Goal: Task Accomplishment & Management: Complete application form

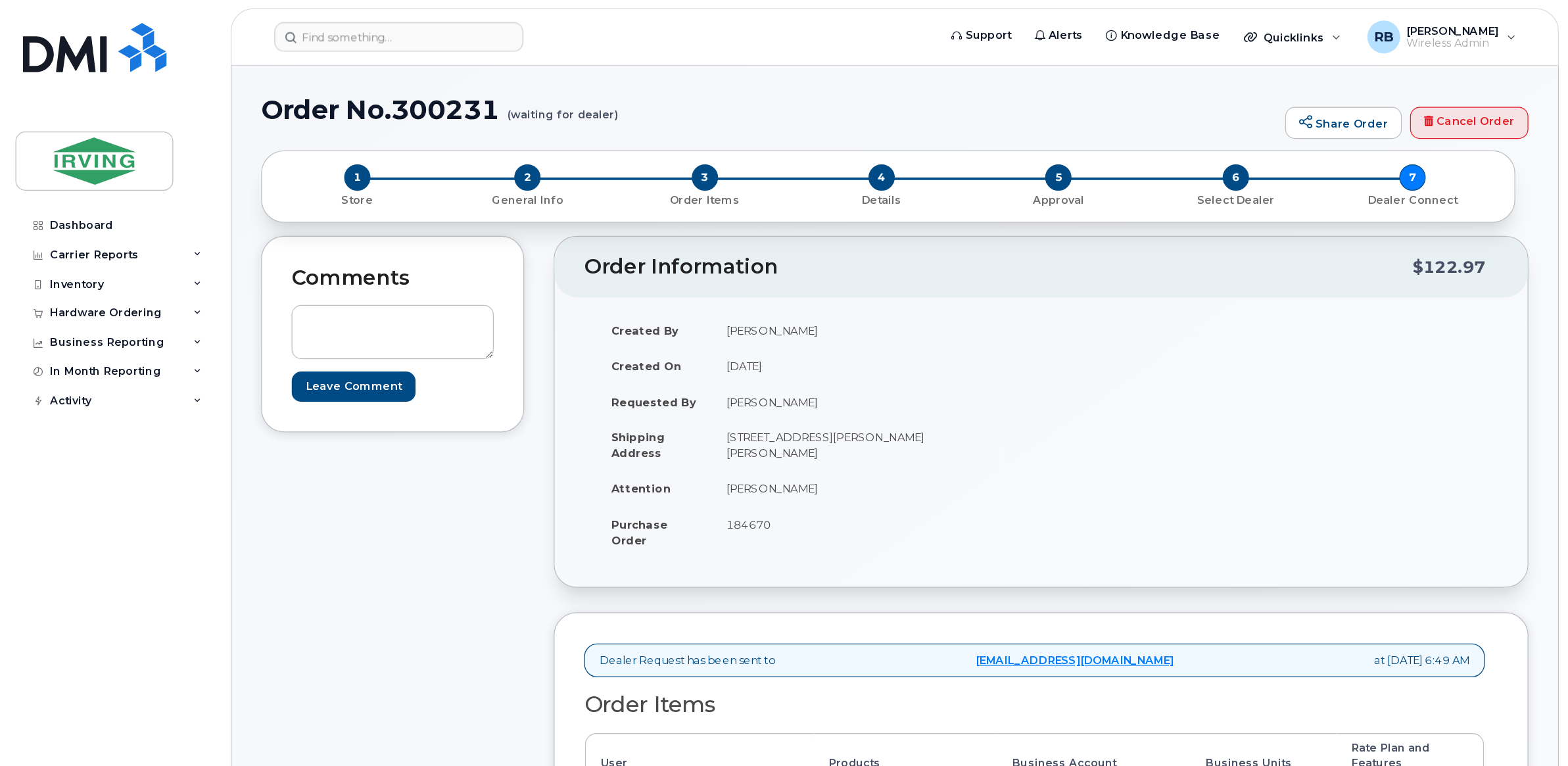
scroll to position [263, 0]
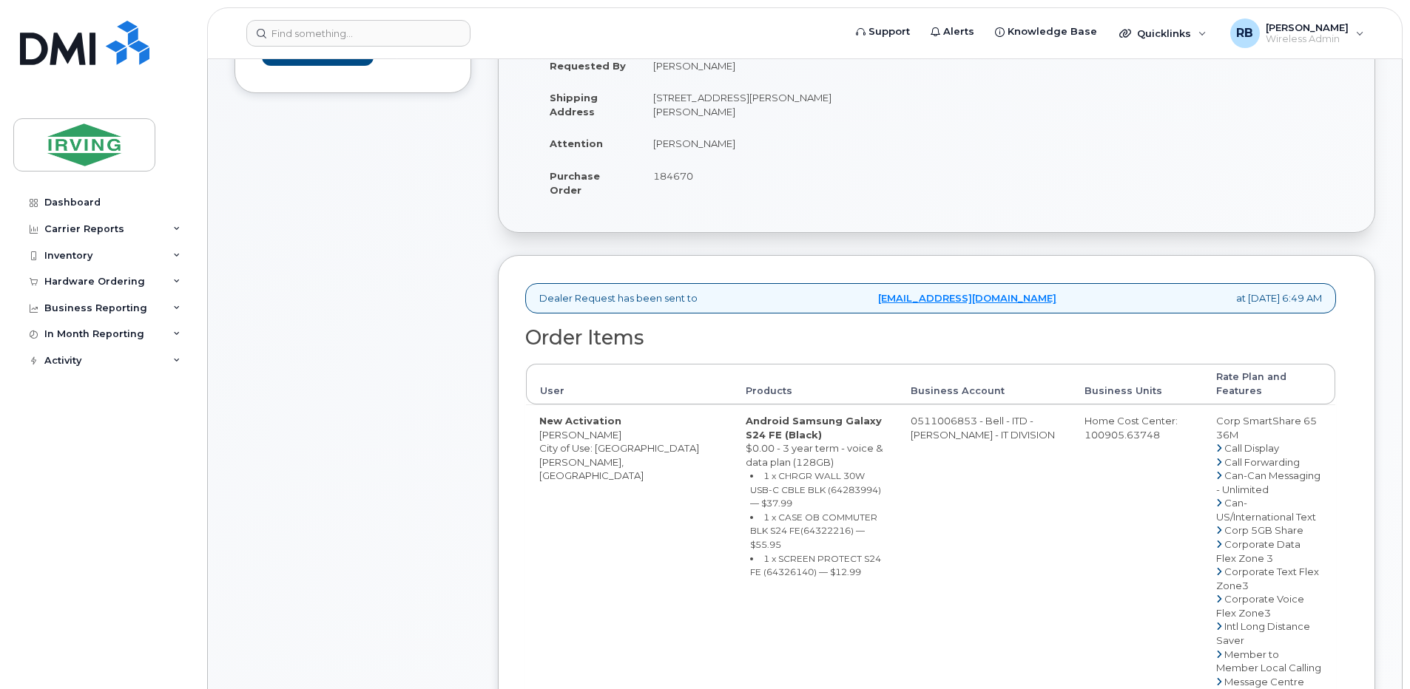
click at [343, 340] on div "Comments Leave Comment" at bounding box center [352, 607] width 237 height 1382
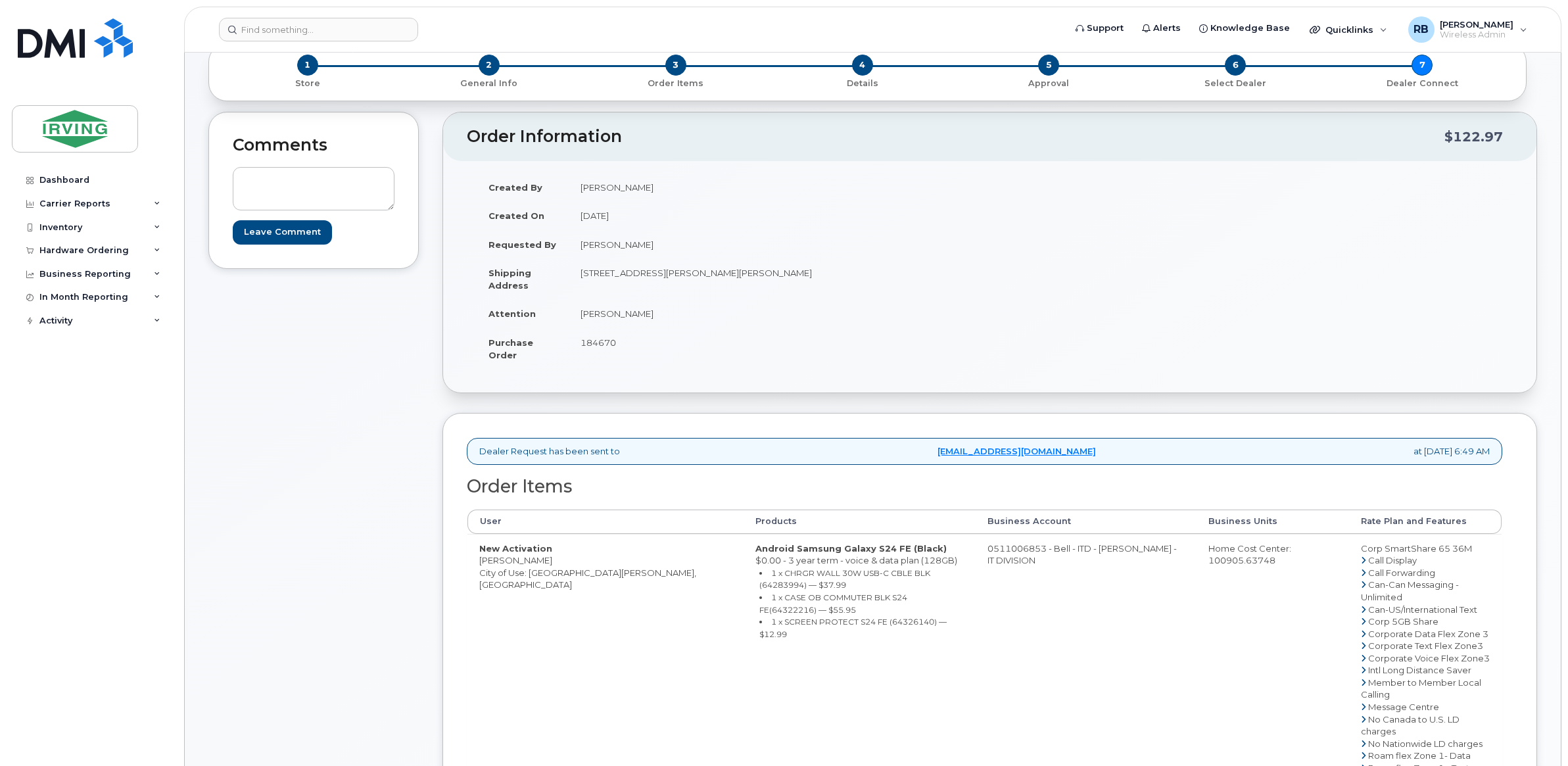
scroll to position [109, 0]
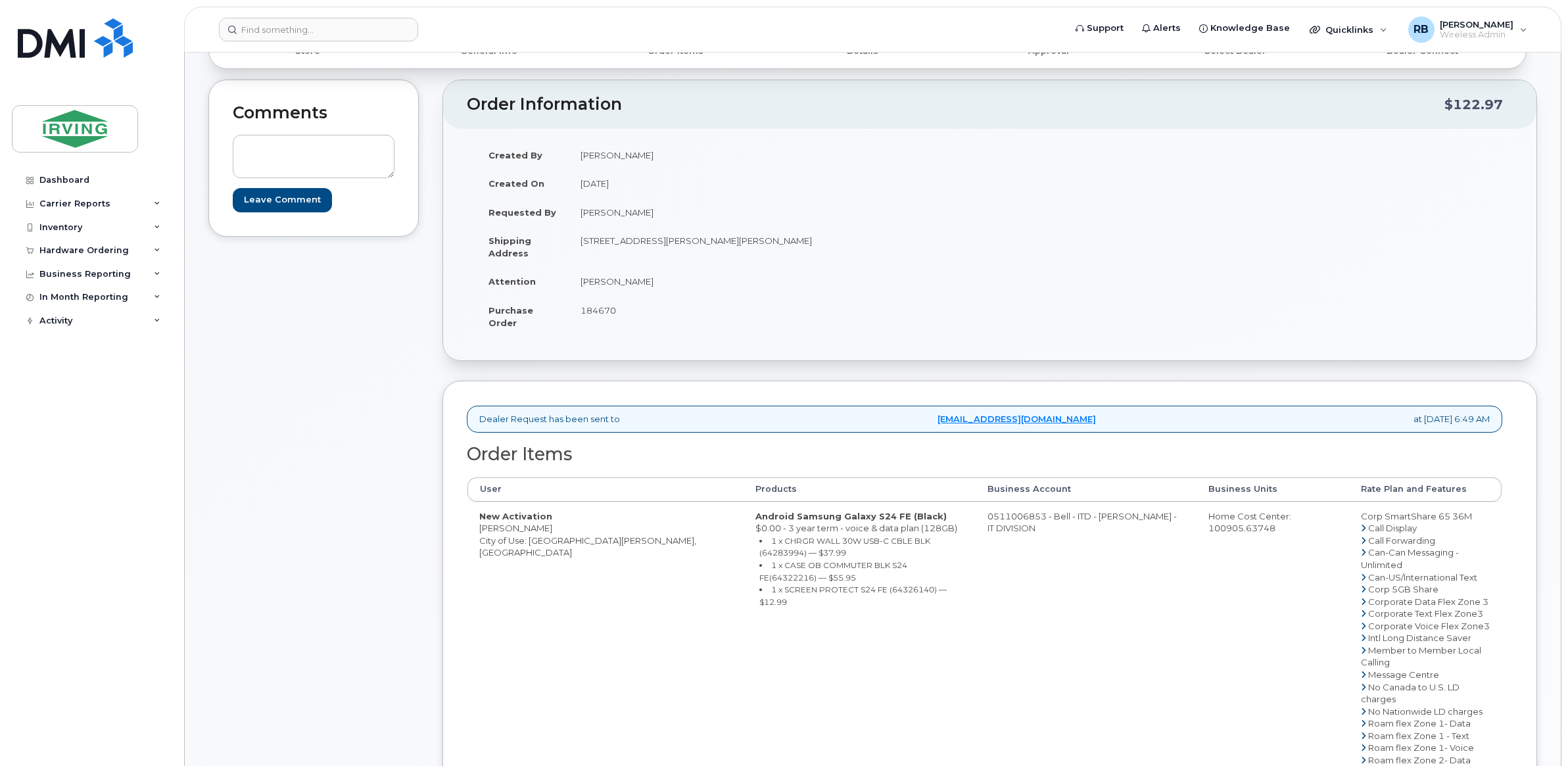
click at [385, 530] on div "Comments Leave Comment" at bounding box center [313, 585] width 211 height 1009
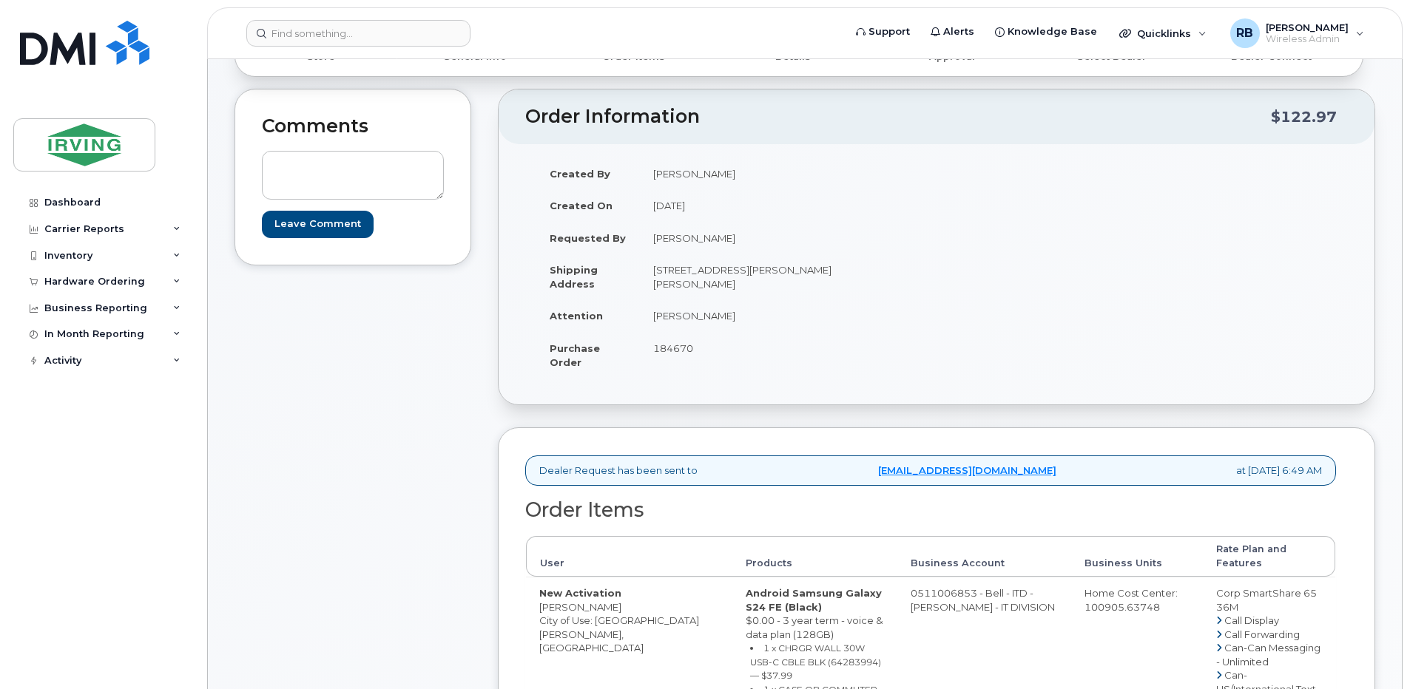
scroll to position [0, 0]
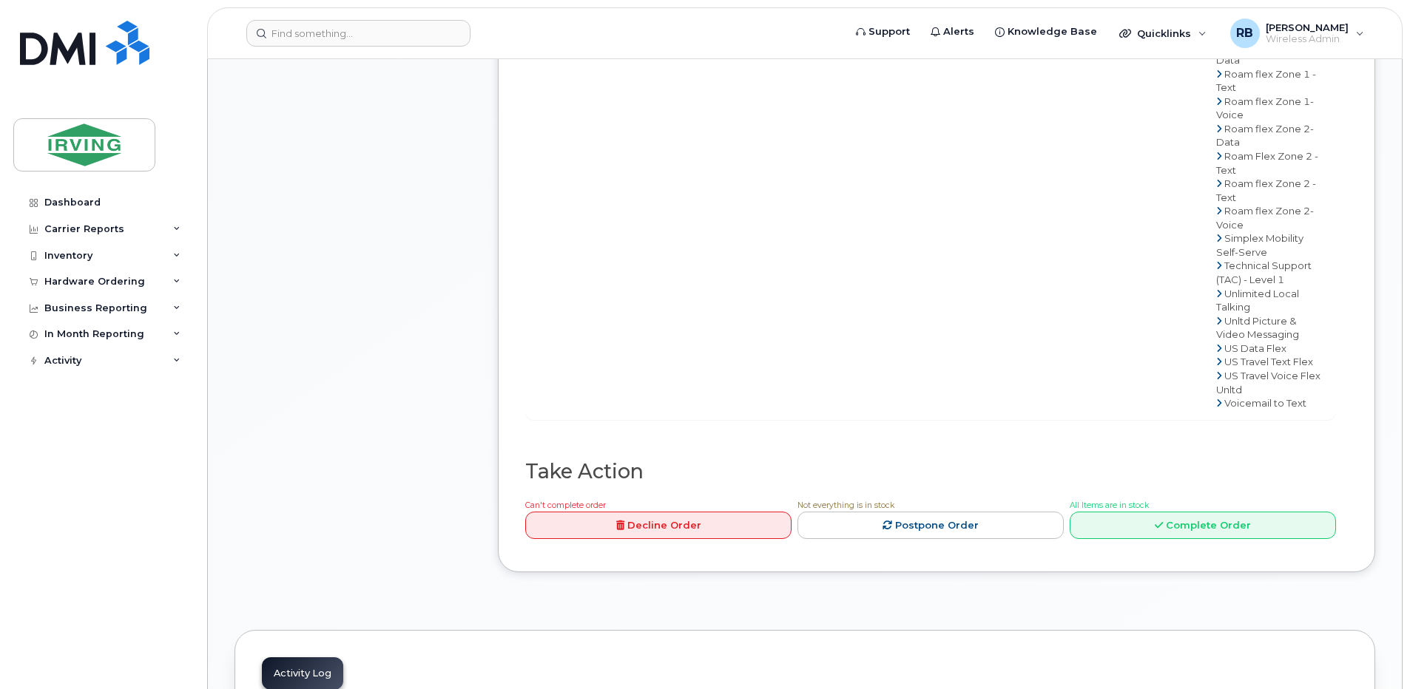
scroll to position [1184, 0]
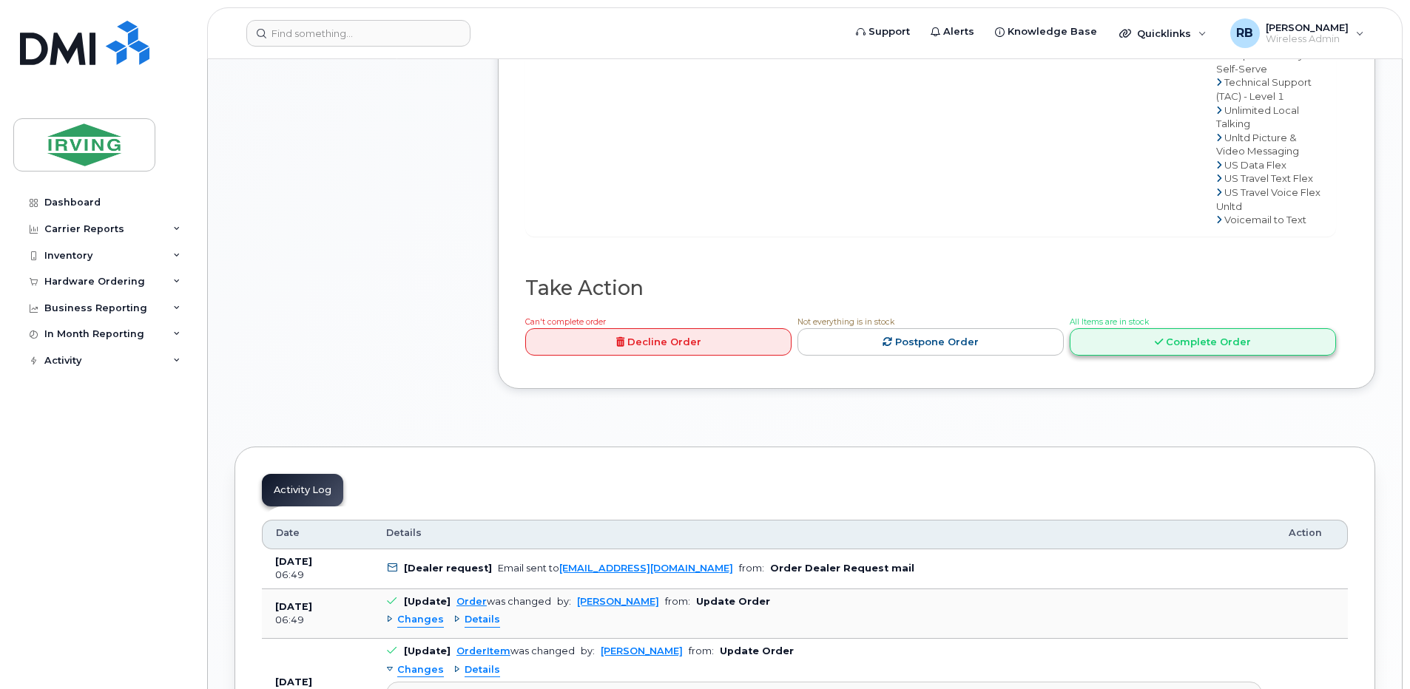
click at [1123, 334] on link "Complete Order" at bounding box center [1203, 341] width 266 height 27
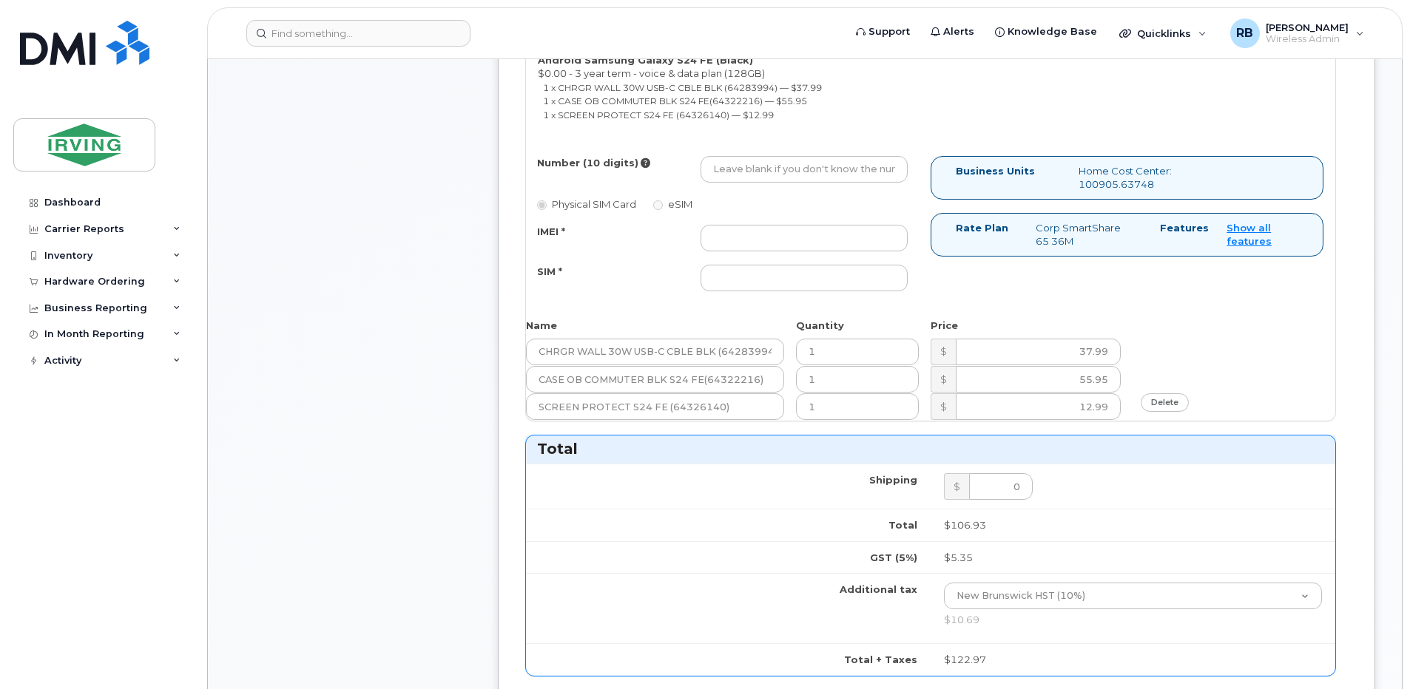
scroll to position [690, 0]
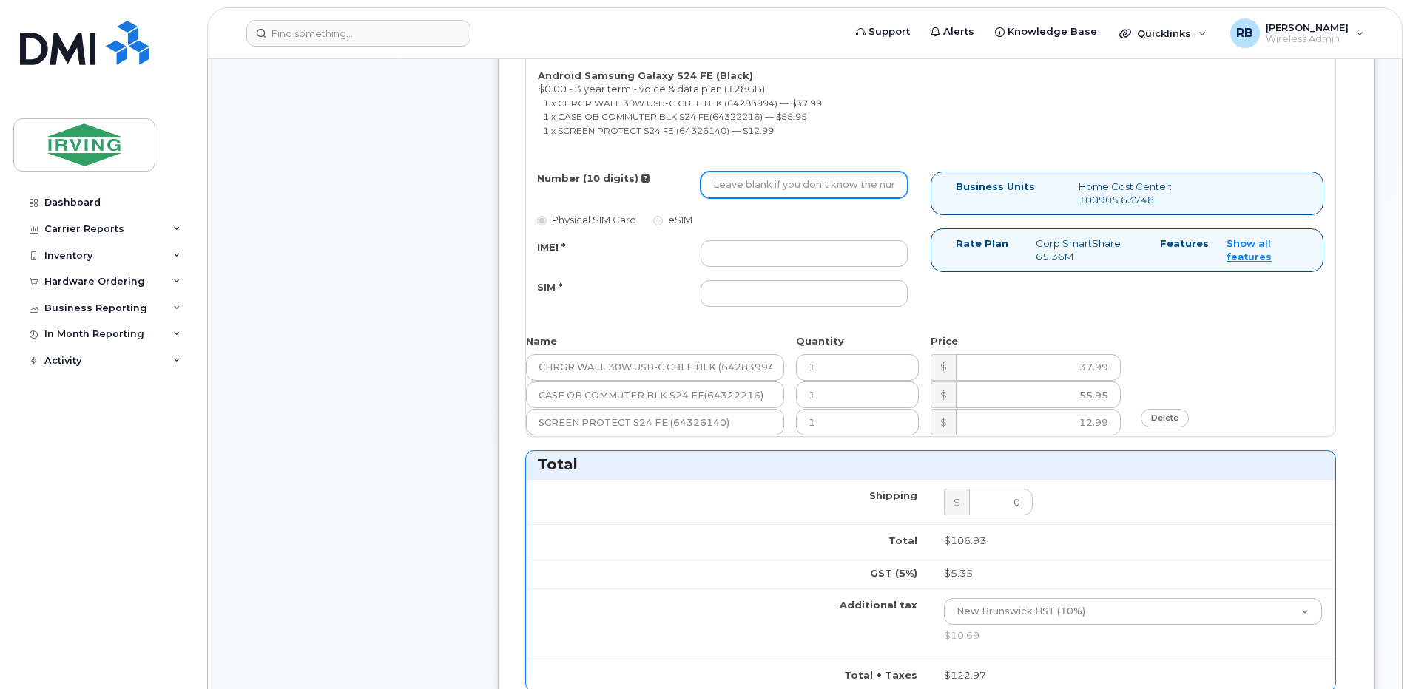
click at [757, 191] on input "Number (10 digits)" at bounding box center [803, 185] width 207 height 27
paste input "5063496894"
type input "5063496894"
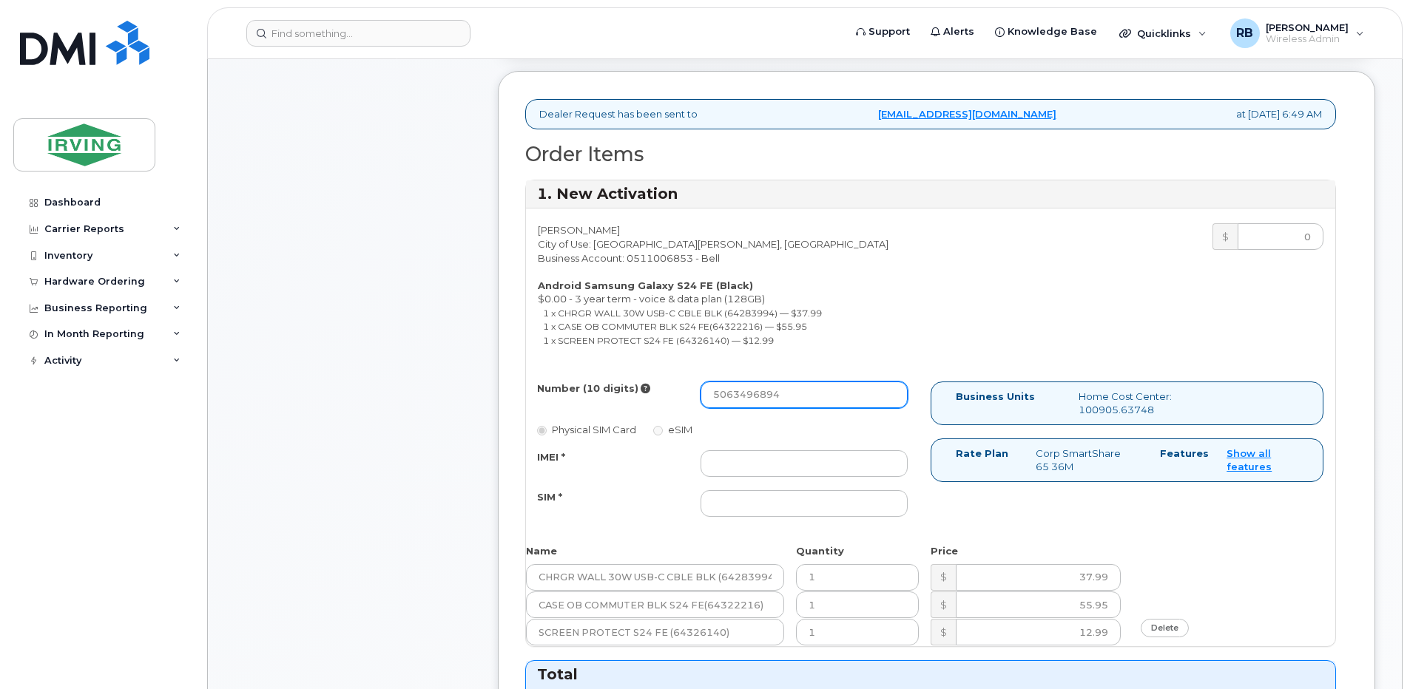
scroll to position [592, 0]
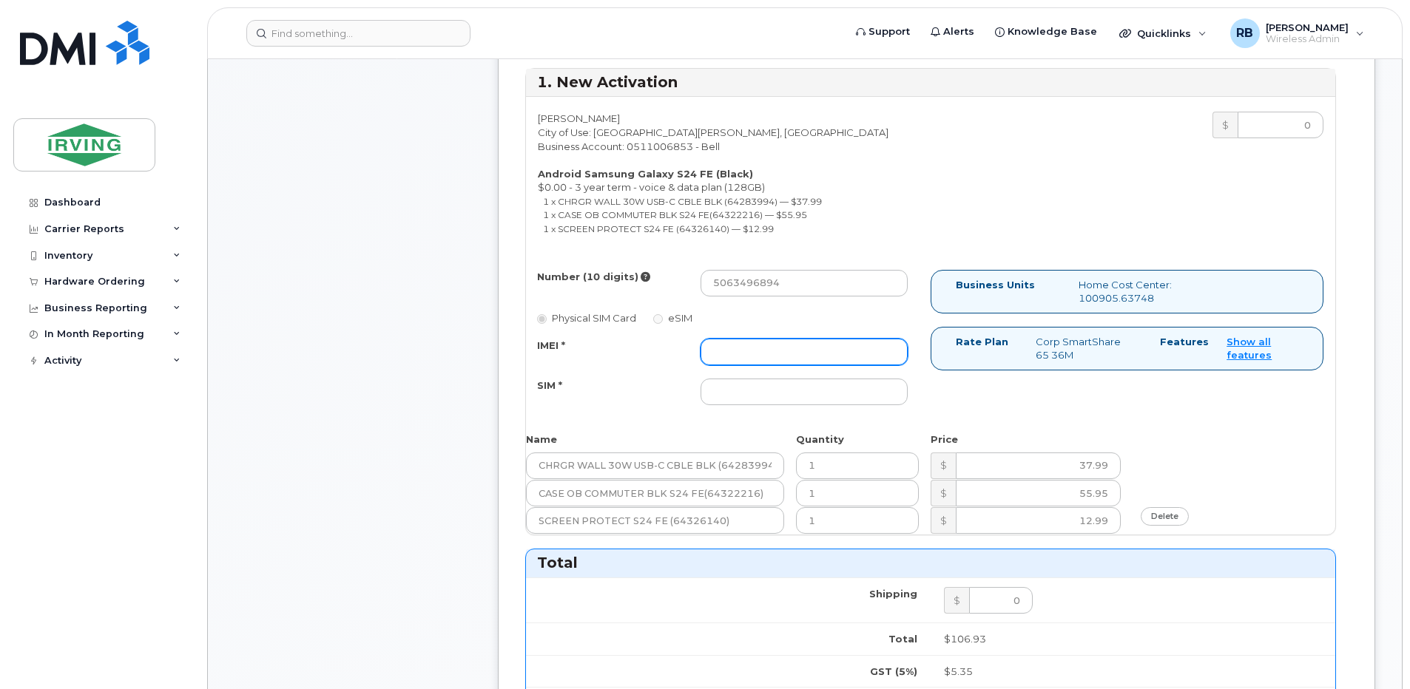
click at [781, 355] on input "IMEI *" at bounding box center [803, 352] width 207 height 27
type input "352693796097679"
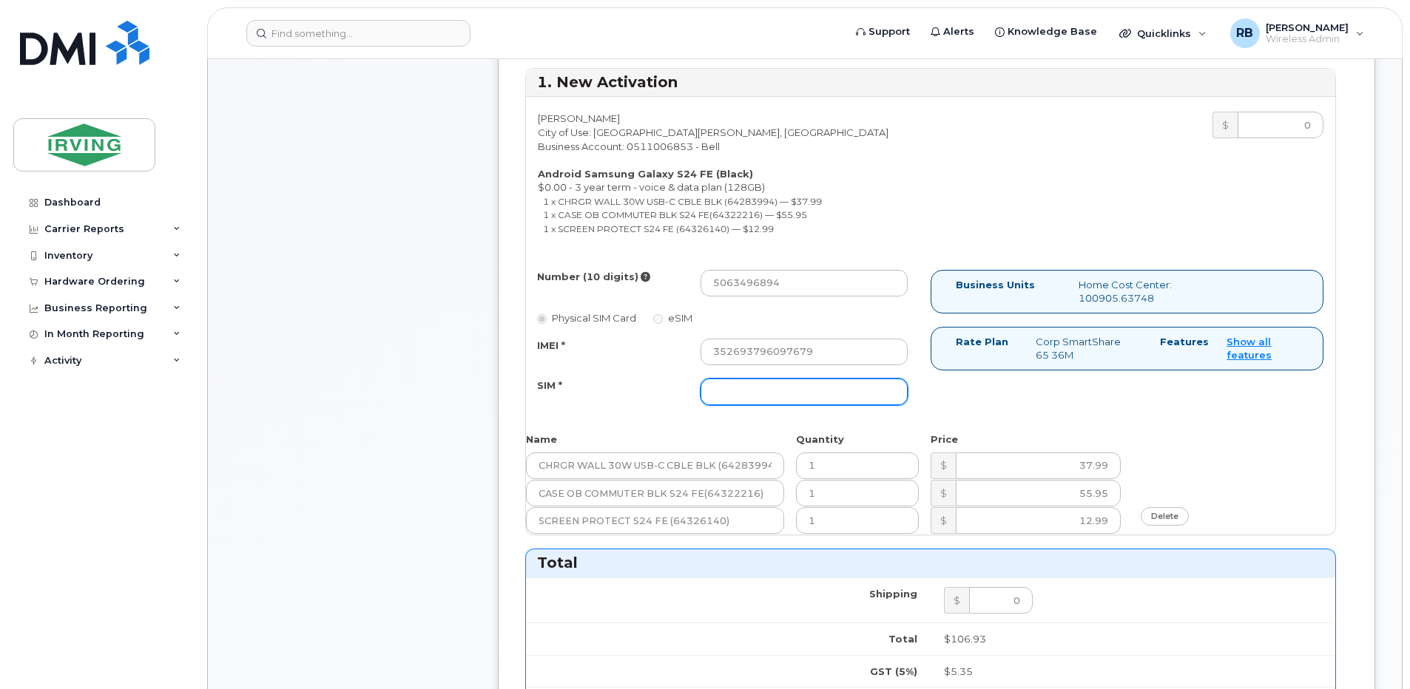
click at [763, 384] on input "SIM *" at bounding box center [803, 392] width 207 height 27
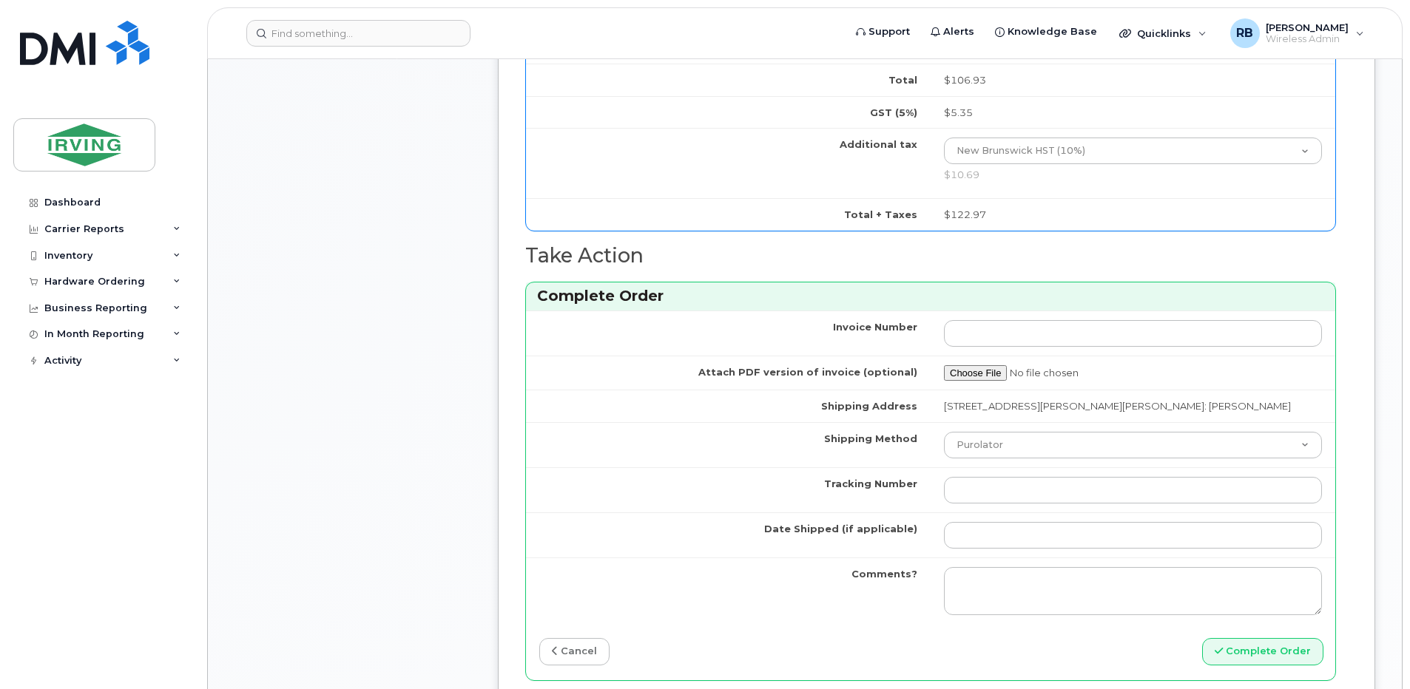
scroll to position [1184, 0]
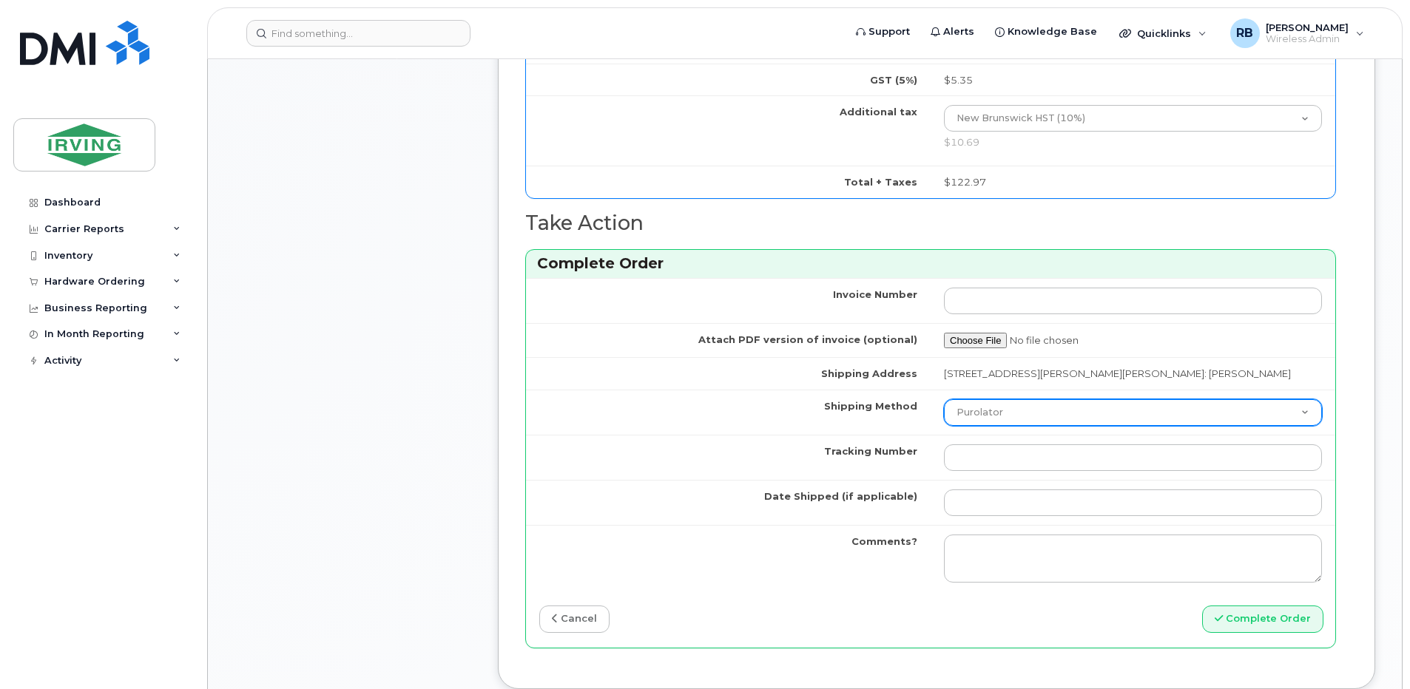
type input "89302610207712406542"
drag, startPoint x: 949, startPoint y: 418, endPoint x: 959, endPoint y: 418, distance: 9.6
click at [950, 418] on select "Purolator UPS FedEx Canada Post Courier Other Drop Off Pick Up" at bounding box center [1133, 412] width 378 height 27
select select "Drop Off"
click at [944, 399] on select "Purolator UPS FedEx Canada Post Courier Other Drop Off Pick Up" at bounding box center [1133, 412] width 378 height 27
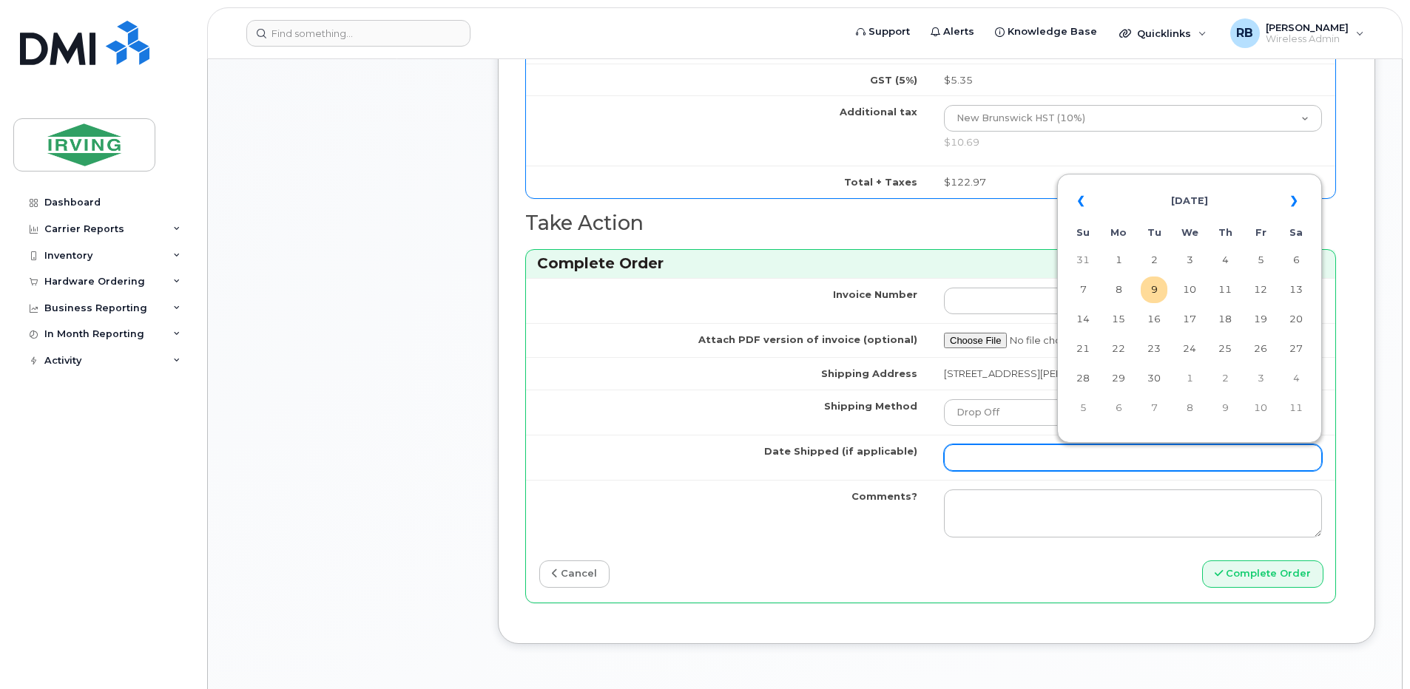
click at [996, 460] on input "Date Shipped (if applicable)" at bounding box center [1133, 458] width 378 height 27
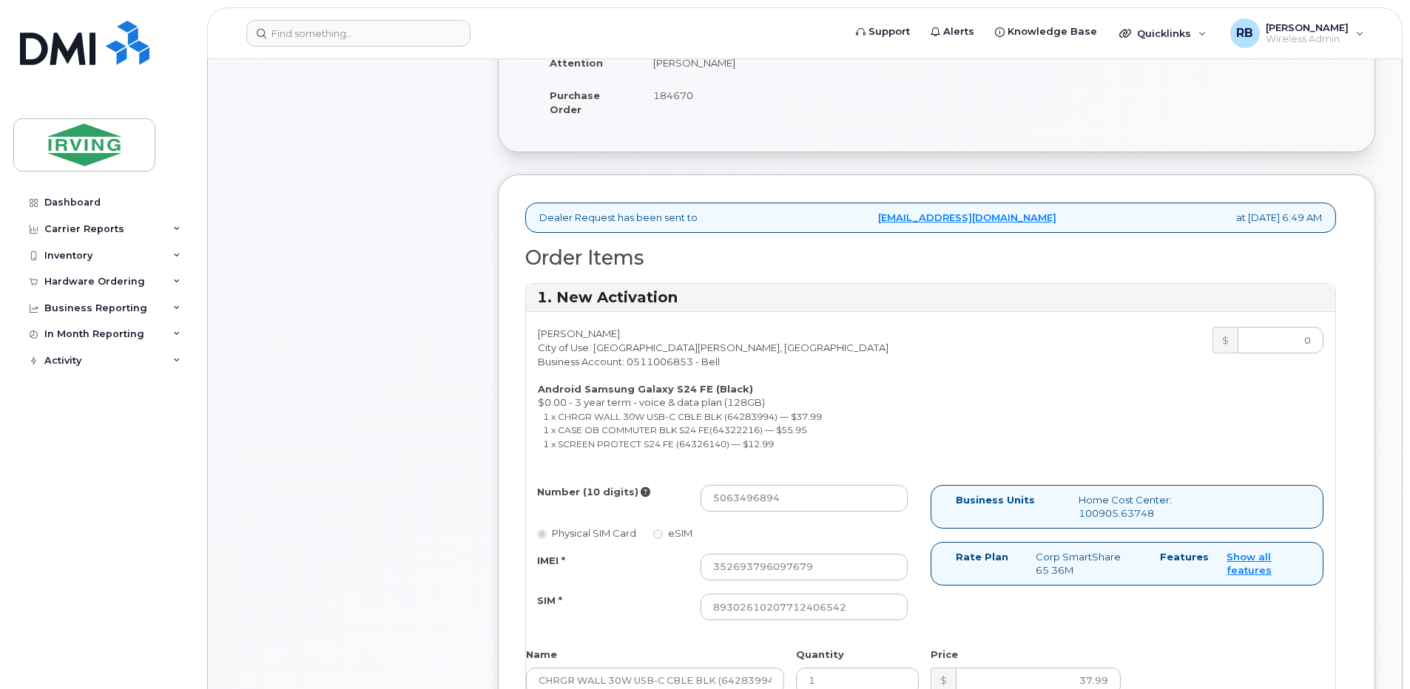
scroll to position [394, 0]
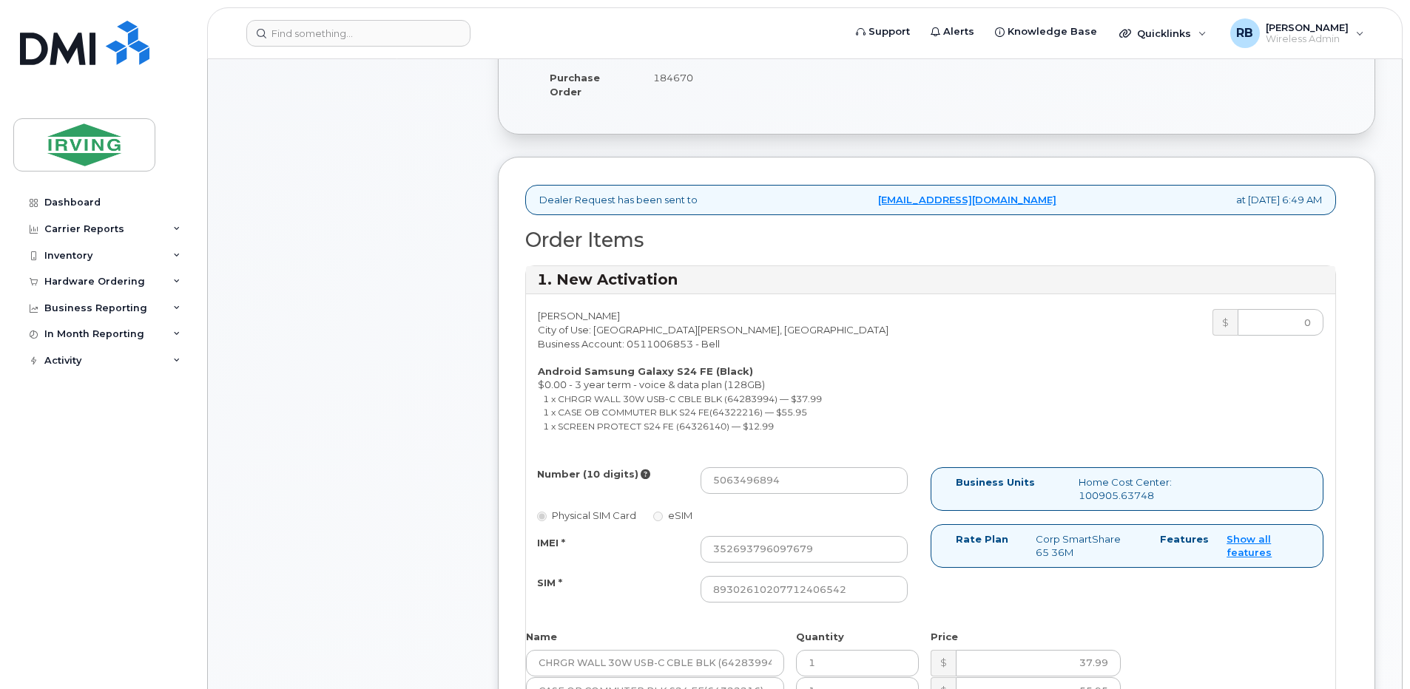
click at [641, 346] on div "Kale McBrine City of Use: Saint John, New Brunswick Business Account: 051100685…" at bounding box center [728, 374] width 405 height 130
drag, startPoint x: 632, startPoint y: 346, endPoint x: 695, endPoint y: 343, distance: 62.2
click at [695, 343] on div "Kale McBrine City of Use: Saint John, New Brunswick Business Account: 051100685…" at bounding box center [728, 374] width 405 height 130
copy div "511006853"
click at [305, 298] on div "Comments Leave Comment" at bounding box center [352, 637] width 237 height 1638
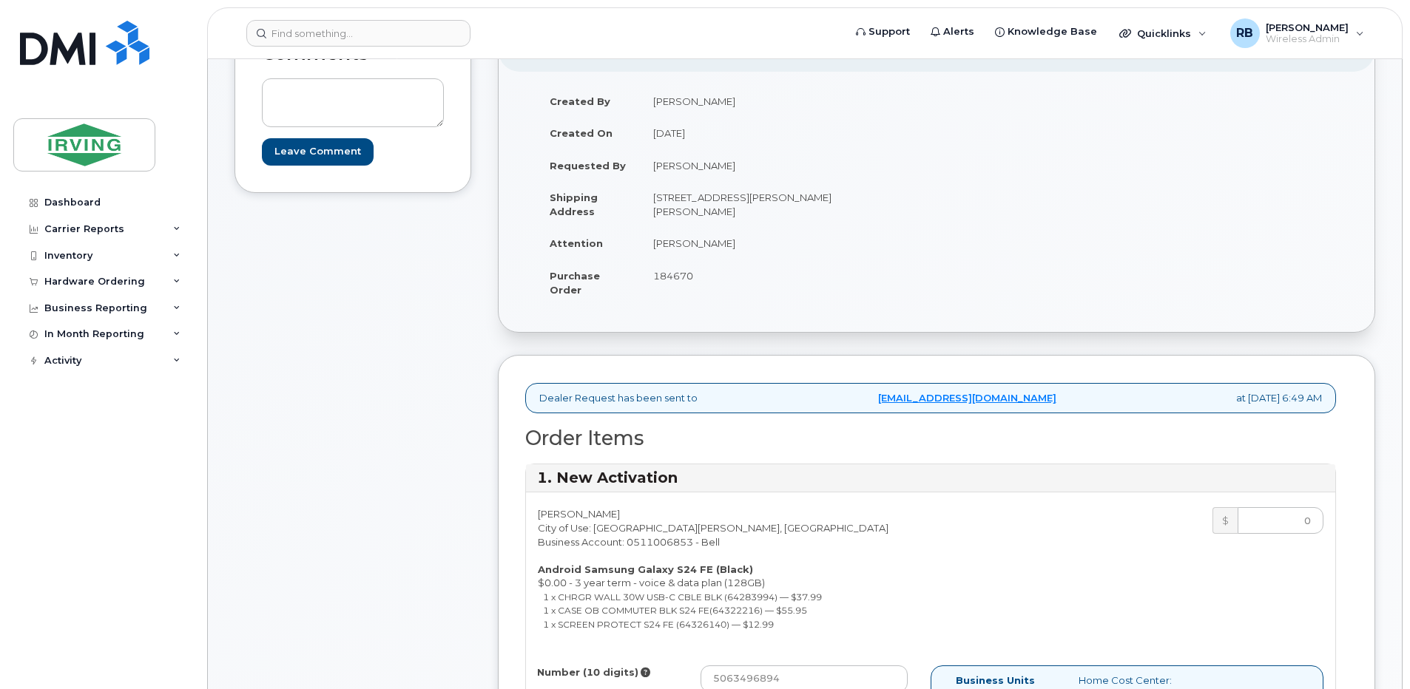
scroll to position [98, 0]
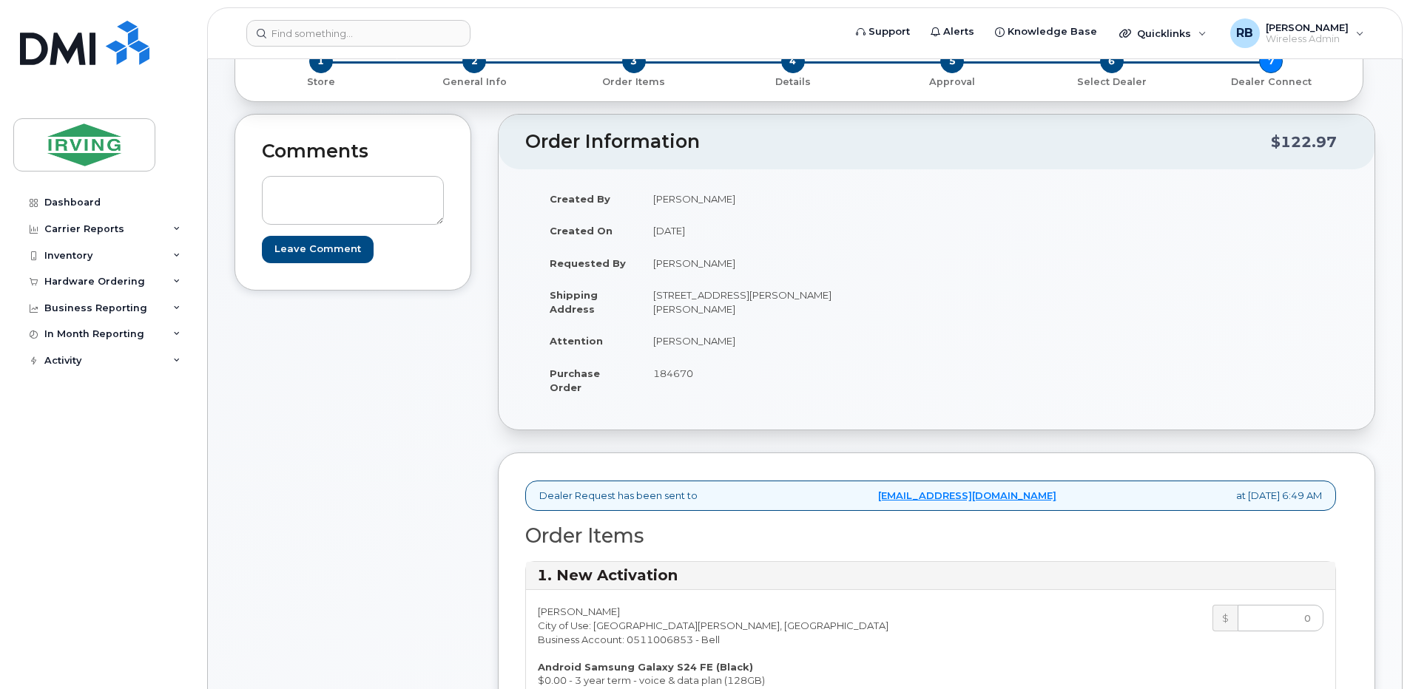
click at [667, 375] on span "184670" at bounding box center [673, 374] width 40 height 12
copy span "184670"
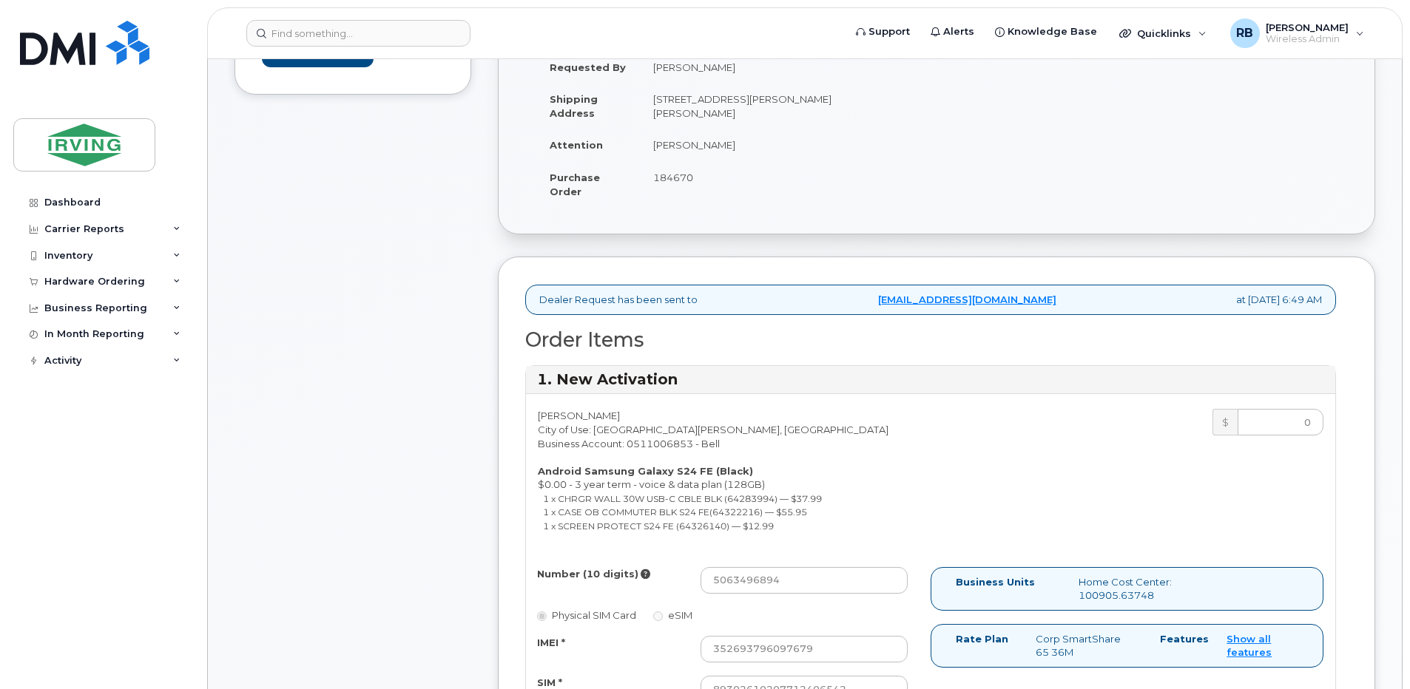
scroll to position [296, 0]
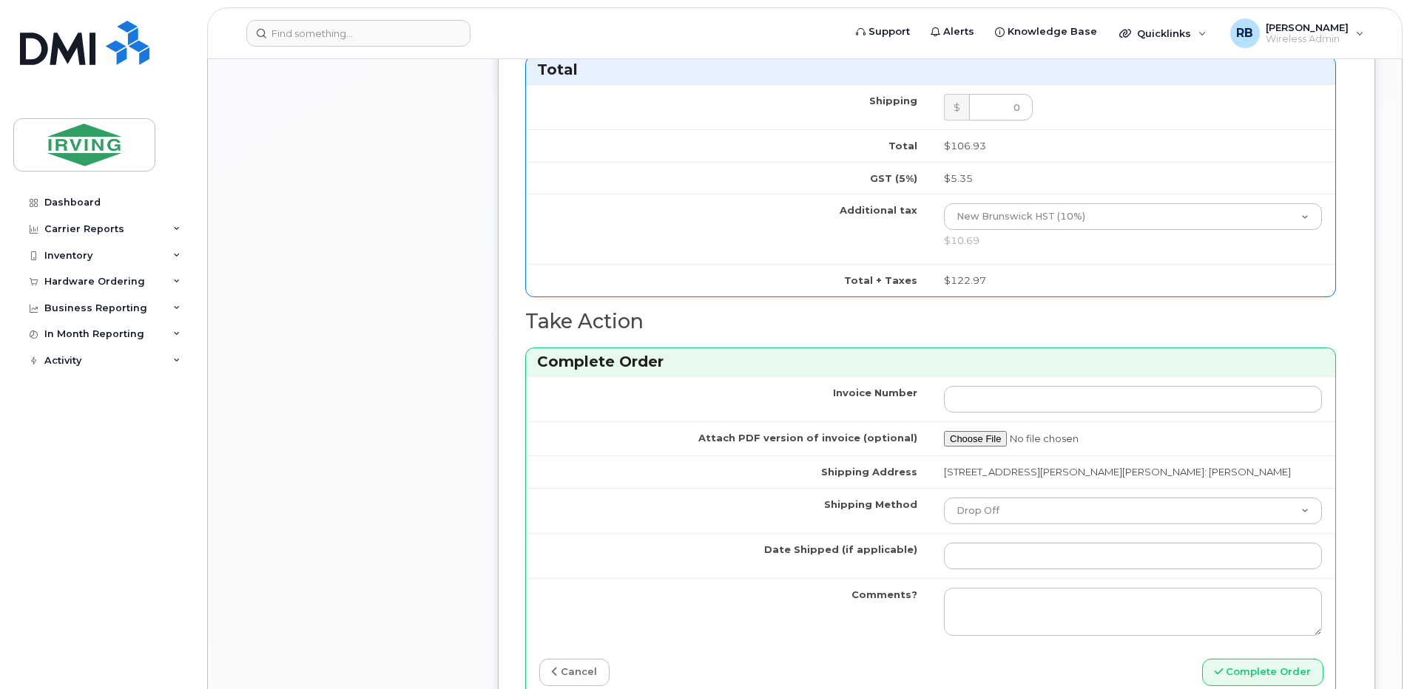
scroll to position [1381, 0]
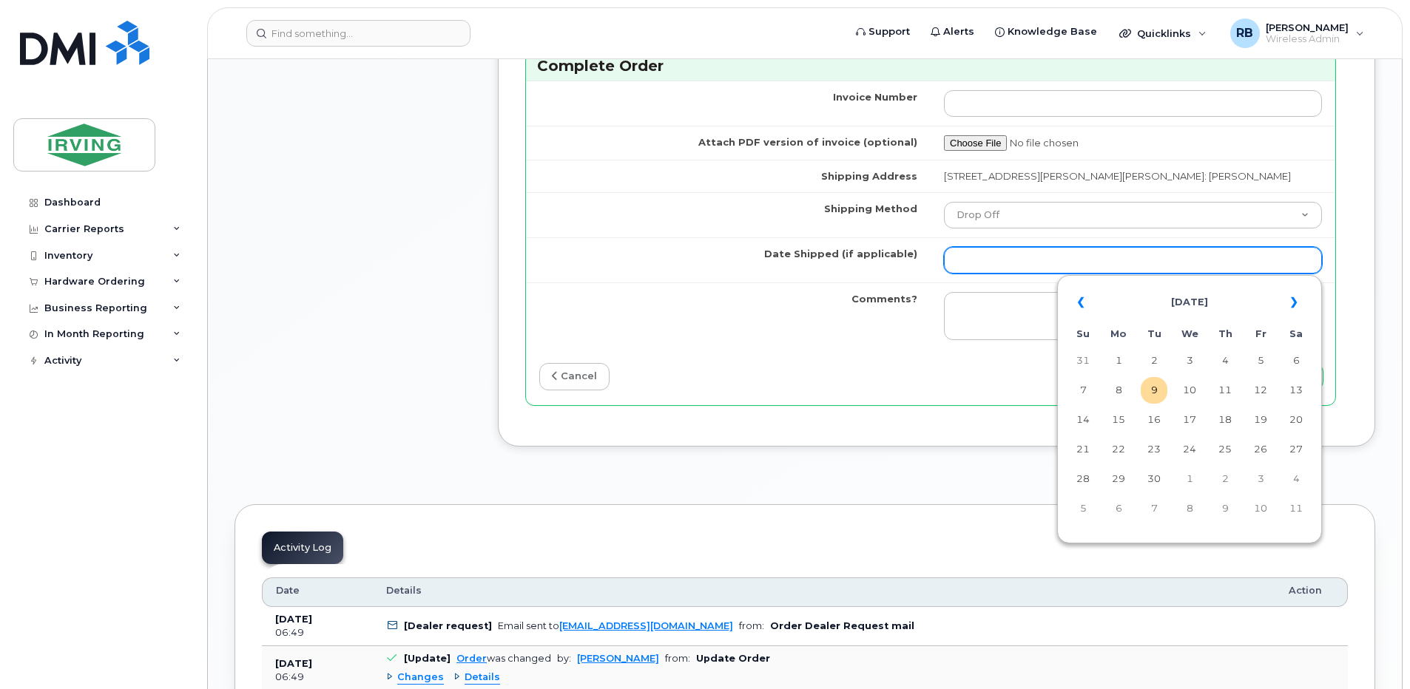
click at [957, 266] on input "Date Shipped (if applicable)" at bounding box center [1133, 260] width 378 height 27
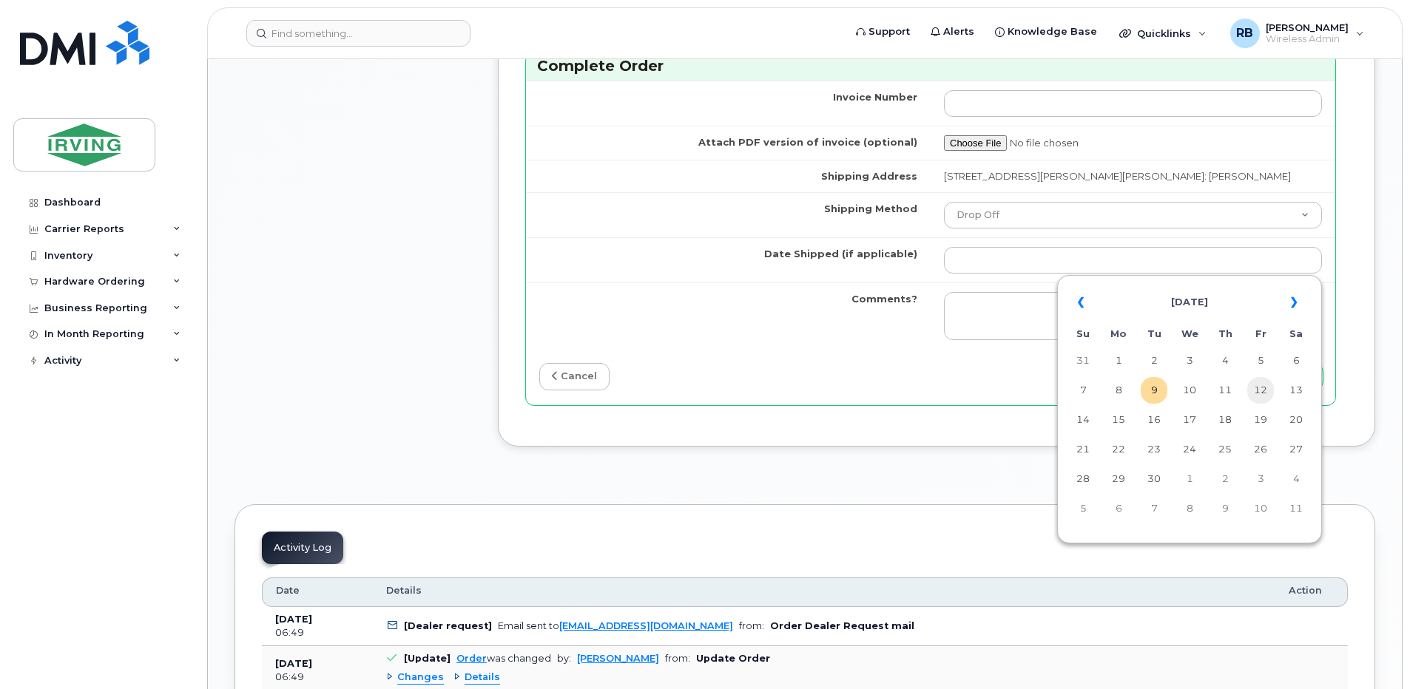
click at [1266, 388] on td "12" at bounding box center [1260, 390] width 27 height 27
type input "[DATE]"
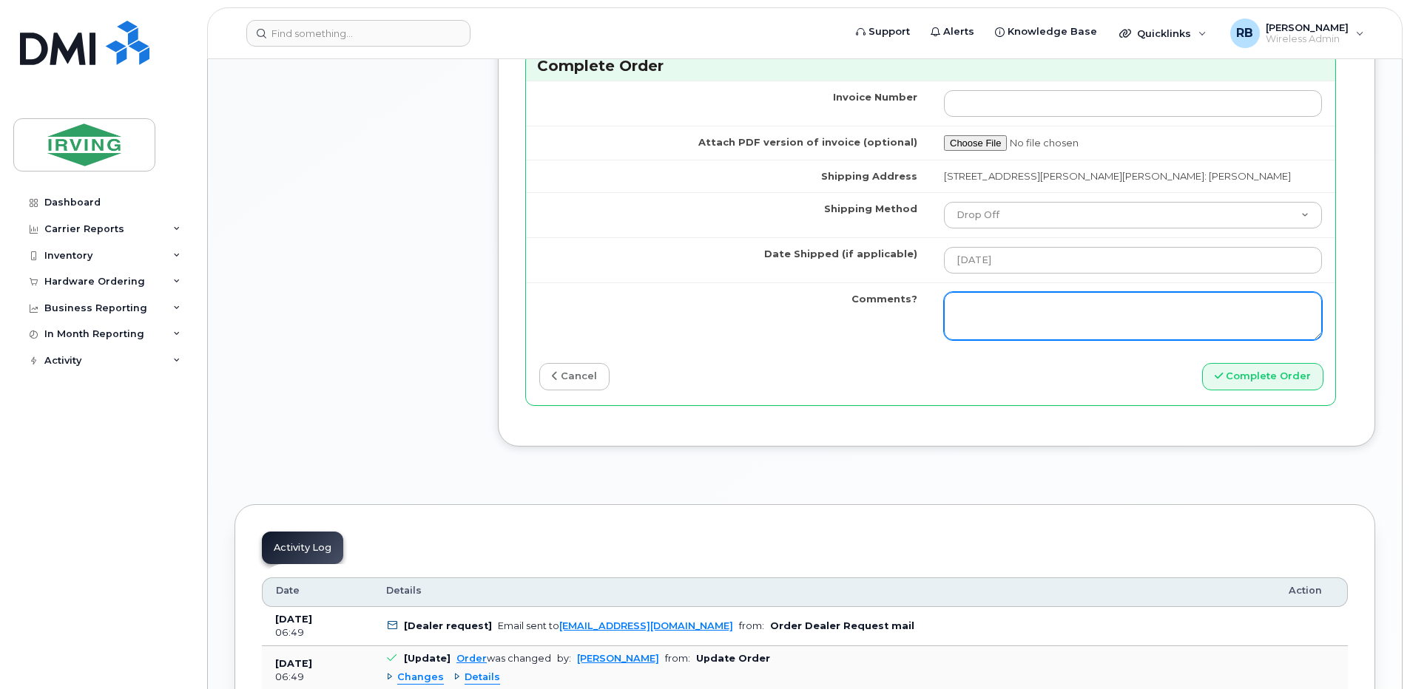
click at [1068, 312] on textarea "Comments?" at bounding box center [1133, 316] width 378 height 49
type textarea "Please be advised the order has been completed. SO#26204310 Allow 1-3 business …"
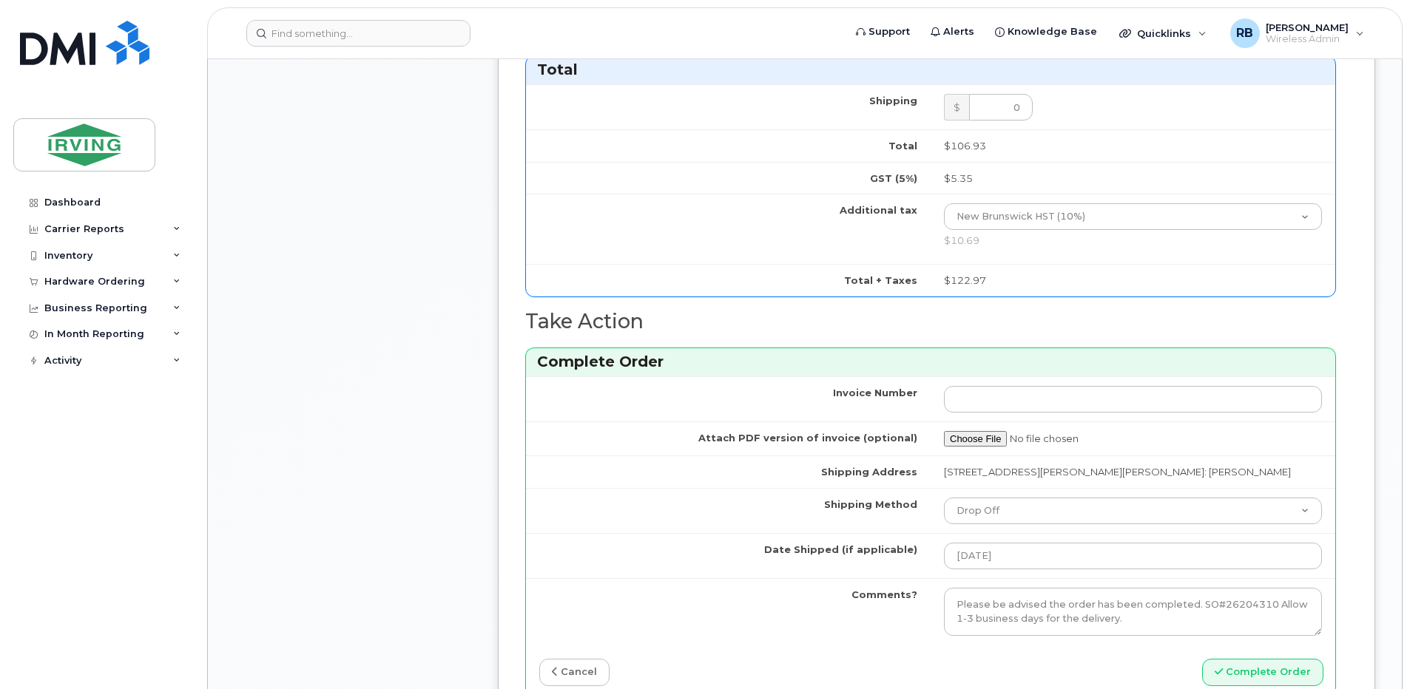
scroll to position [1479, 0]
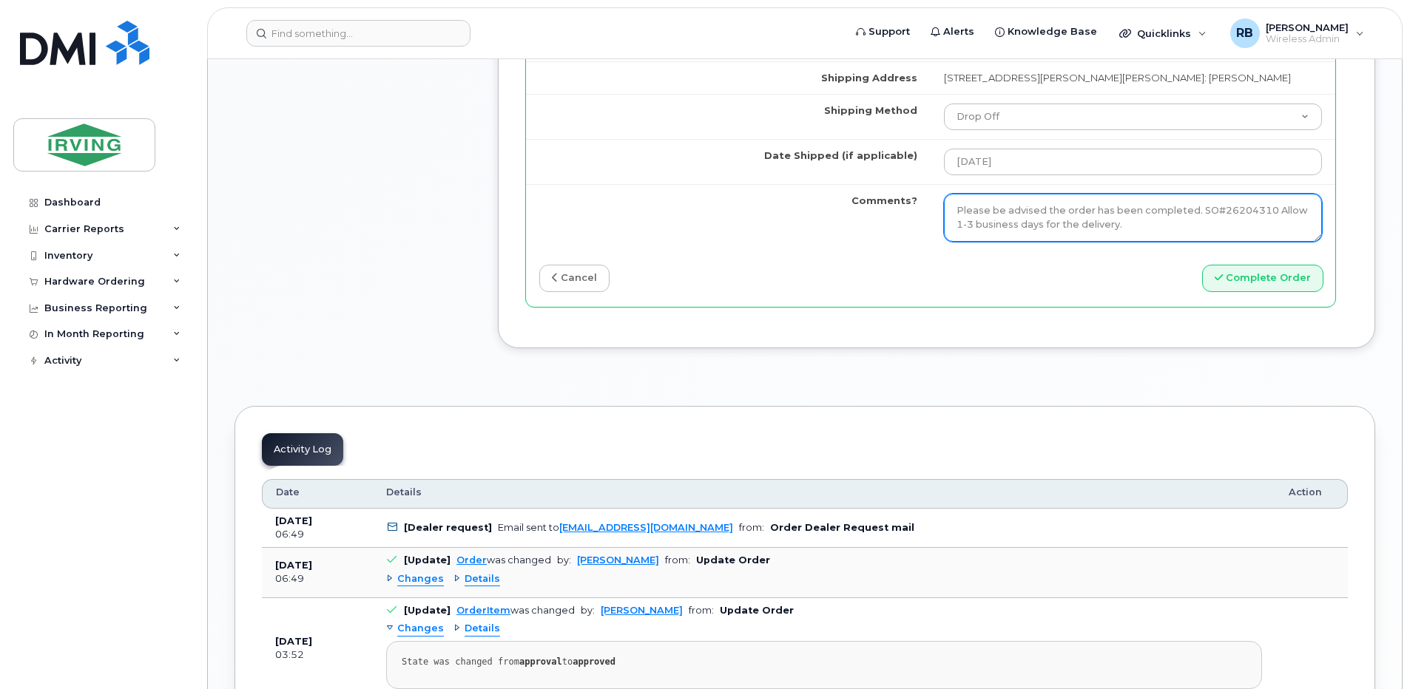
click at [994, 221] on textarea "Please be advised the order has been completed. SO#26204310 Allow 1-3 business …" at bounding box center [1133, 218] width 378 height 49
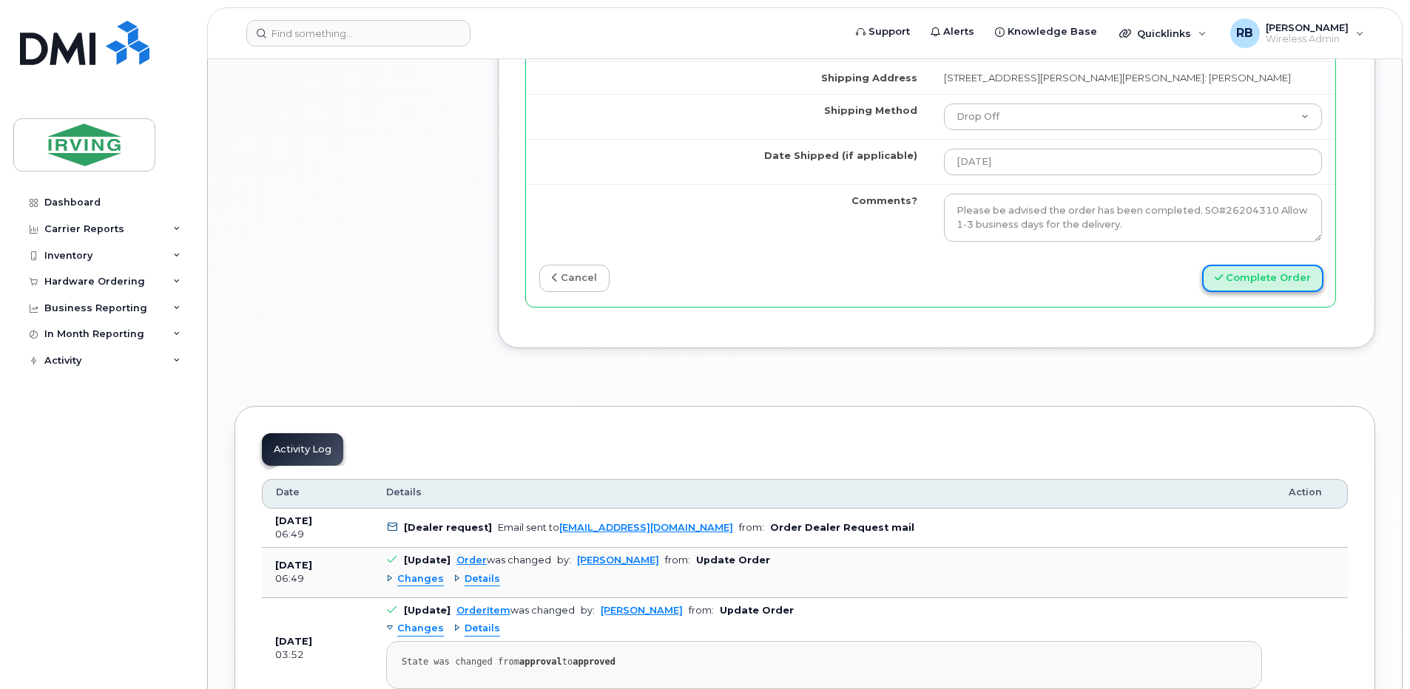
click at [1305, 281] on button "Complete Order" at bounding box center [1262, 278] width 121 height 27
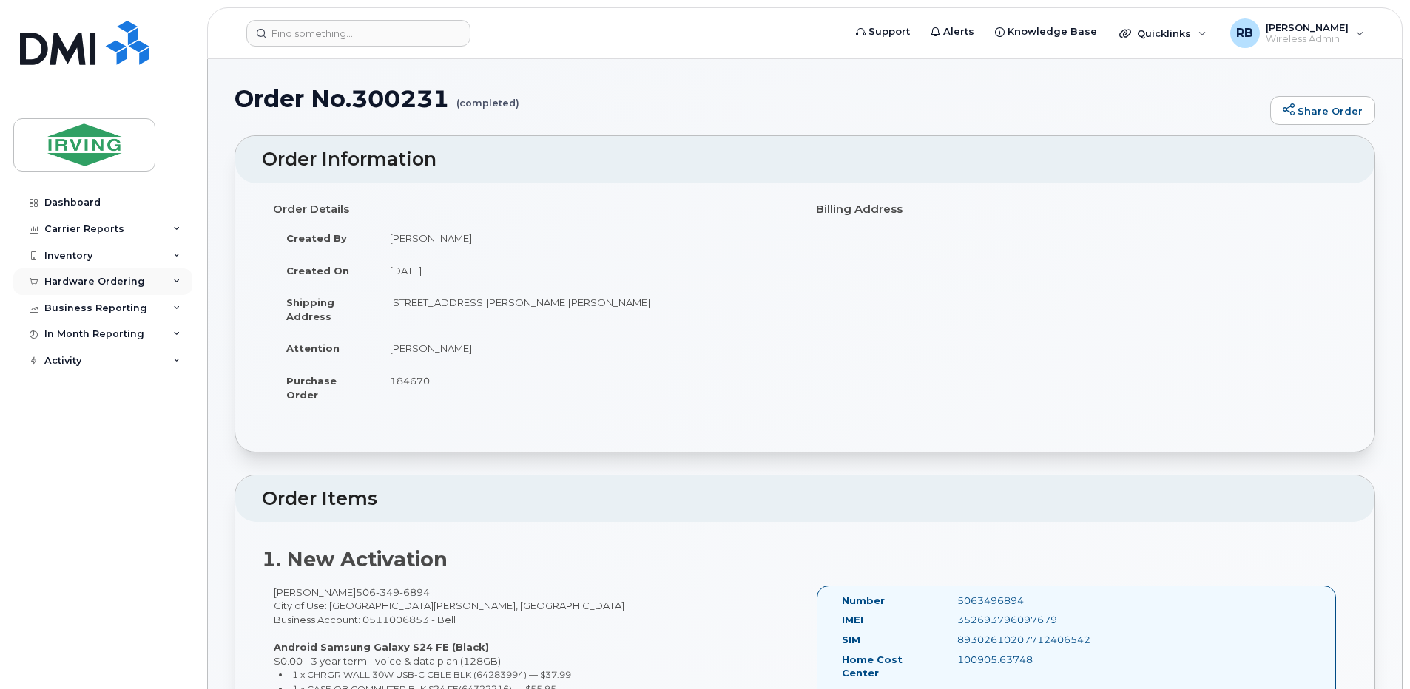
click at [126, 280] on div "Hardware Ordering" at bounding box center [94, 282] width 101 height 12
click at [72, 340] on div "Orders" at bounding box center [69, 337] width 36 height 13
